Goal: Navigation & Orientation: Find specific page/section

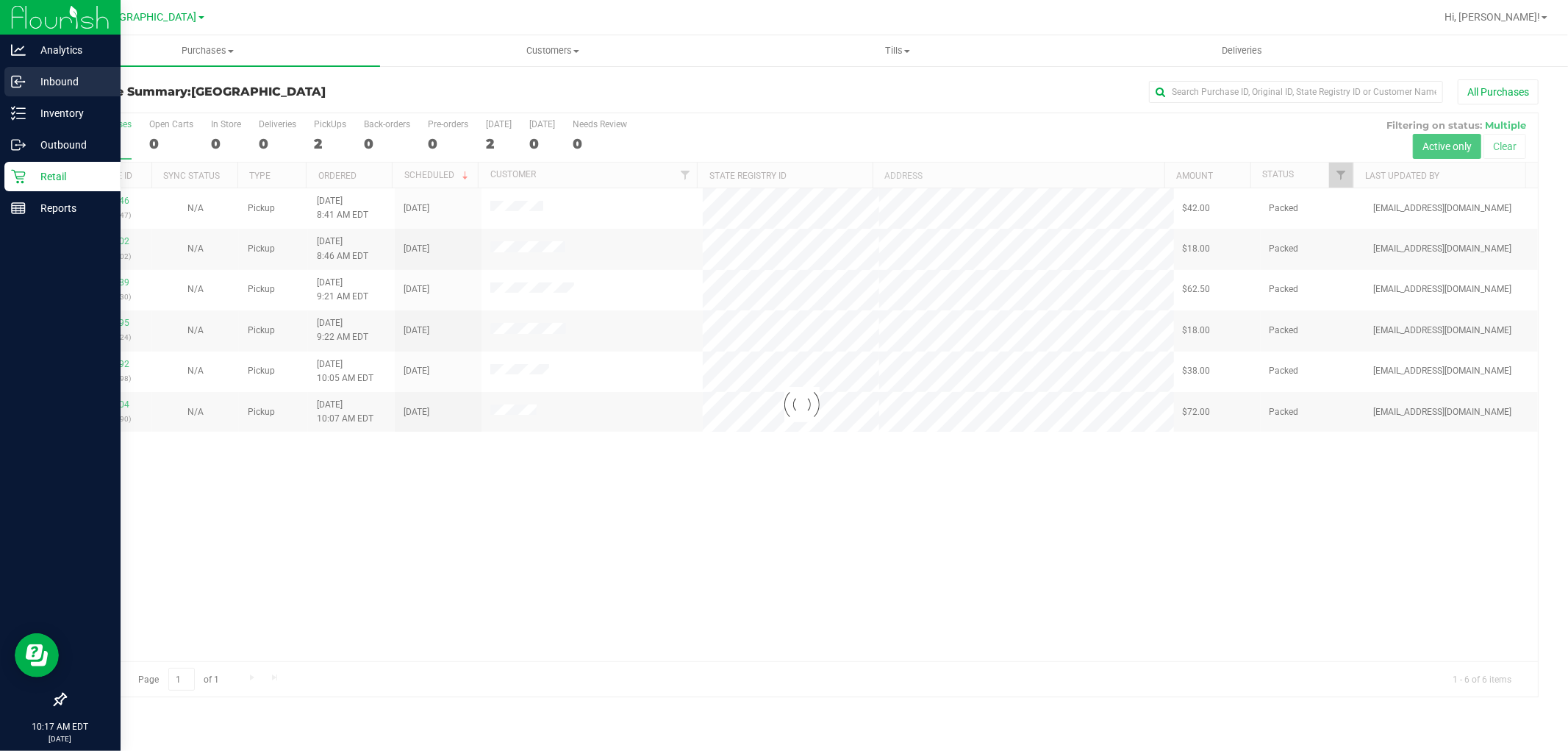
click at [57, 84] on p "Inbound" at bounding box center [70, 81] width 89 height 18
click at [50, 81] on p "Inbound" at bounding box center [70, 81] width 89 height 18
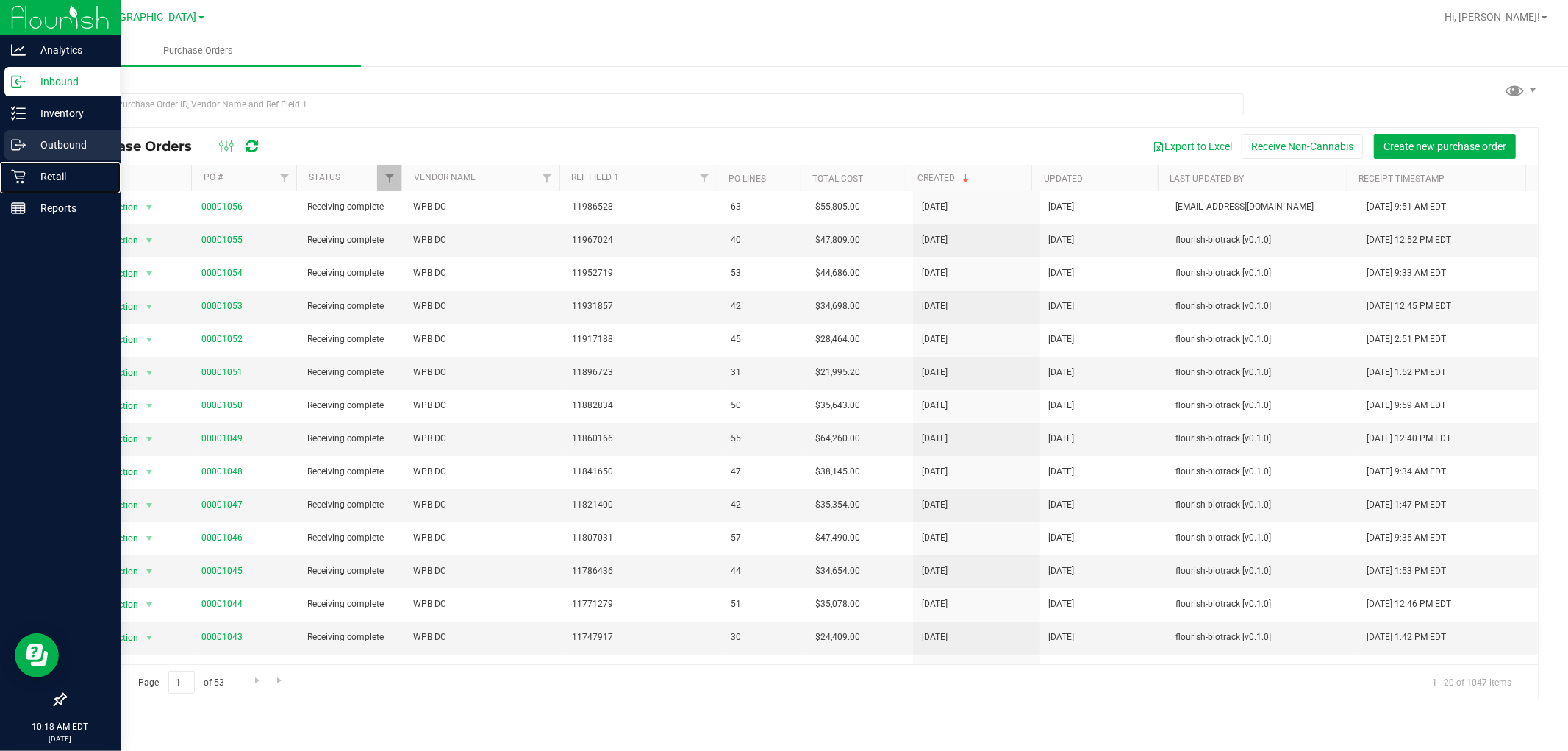
drag, startPoint x: 38, startPoint y: 171, endPoint x: 57, endPoint y: 153, distance: 26.2
click at [39, 171] on p "Retail" at bounding box center [70, 176] width 89 height 18
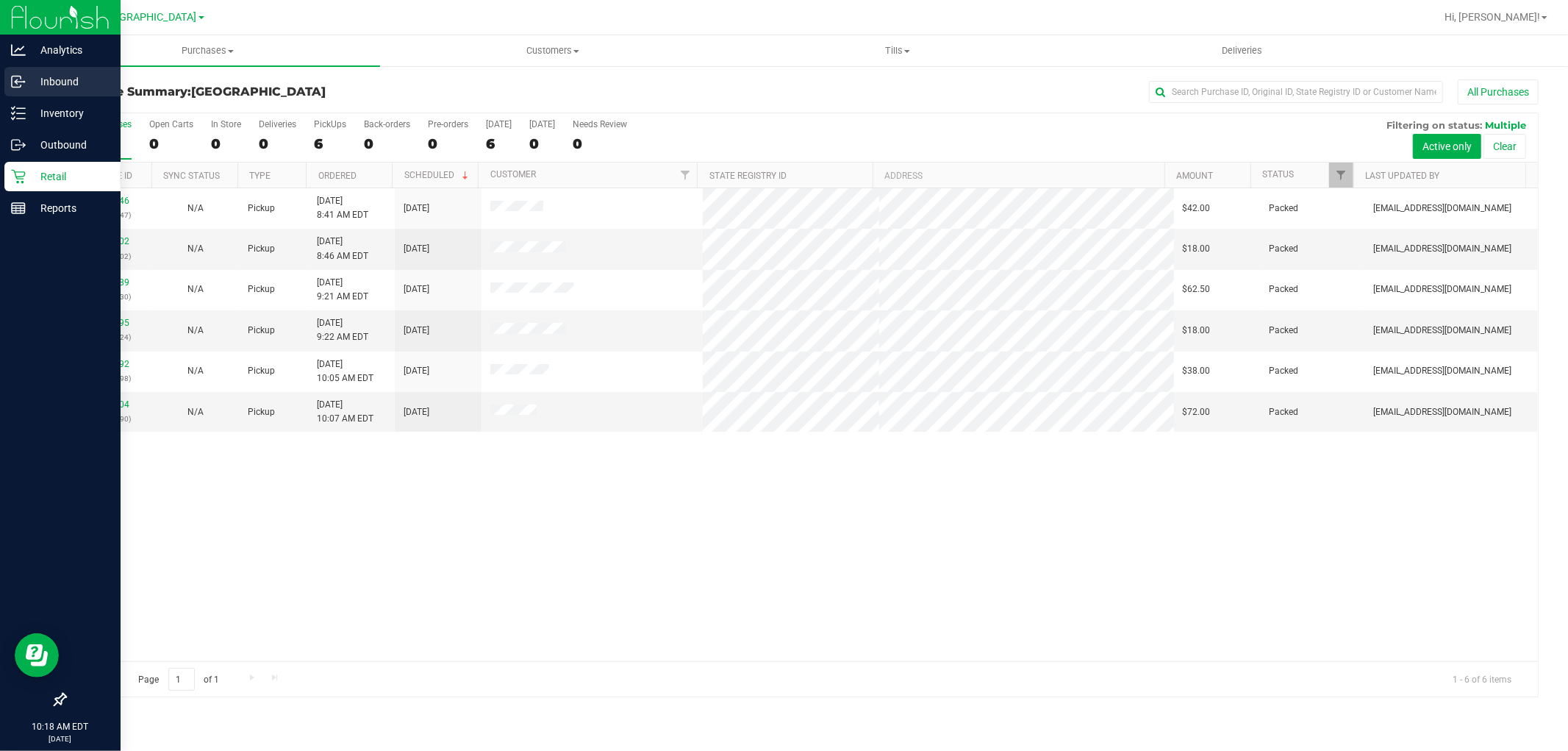
click at [63, 78] on p "Inbound" at bounding box center [70, 81] width 89 height 18
